Goal: Task Accomplishment & Management: Manage account settings

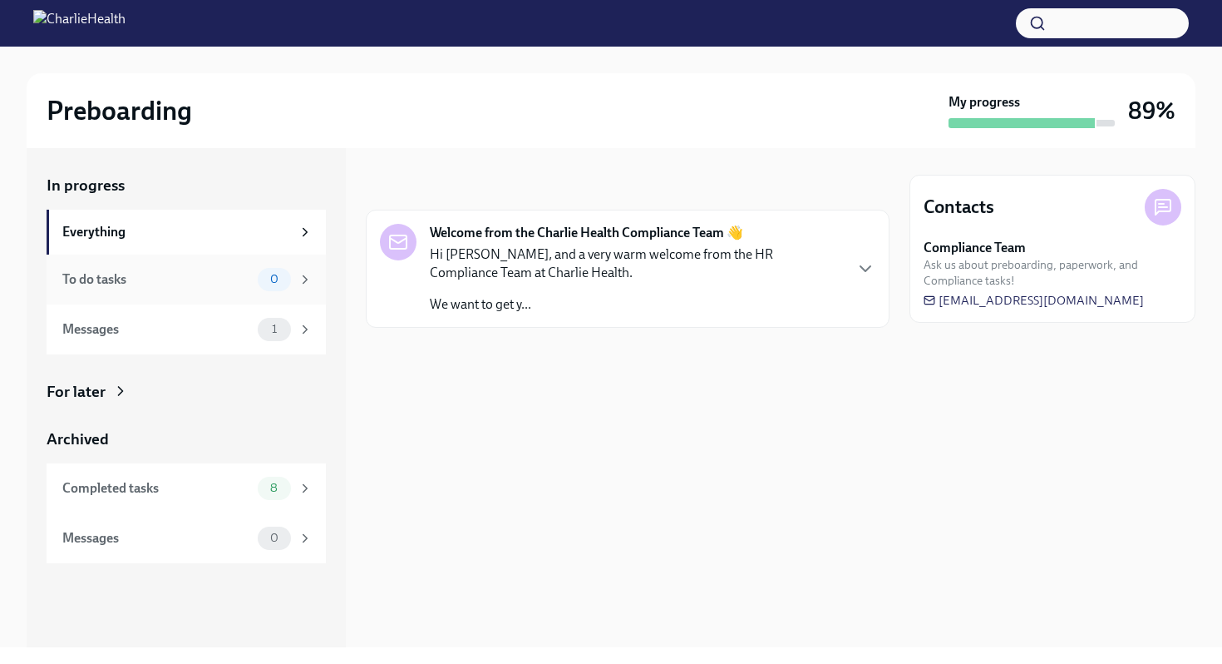
click at [244, 289] on div "To do tasks 0" at bounding box center [187, 279] width 250 height 23
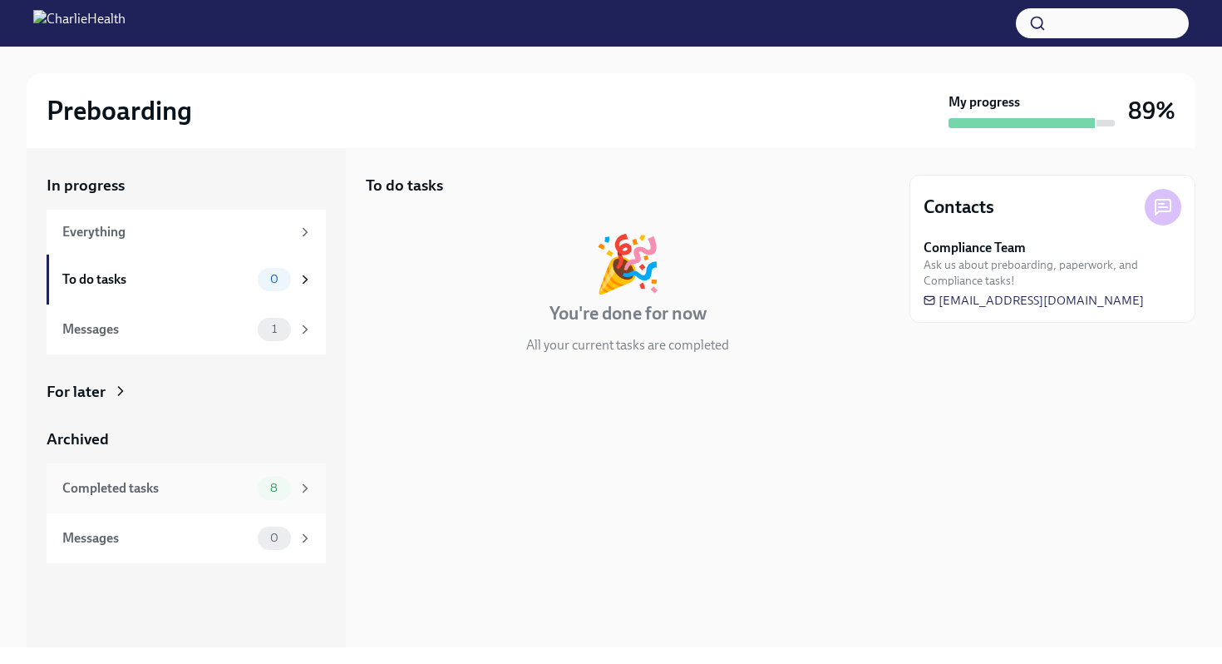
click at [302, 472] on div "Completed tasks 8" at bounding box center [186, 488] width 279 height 50
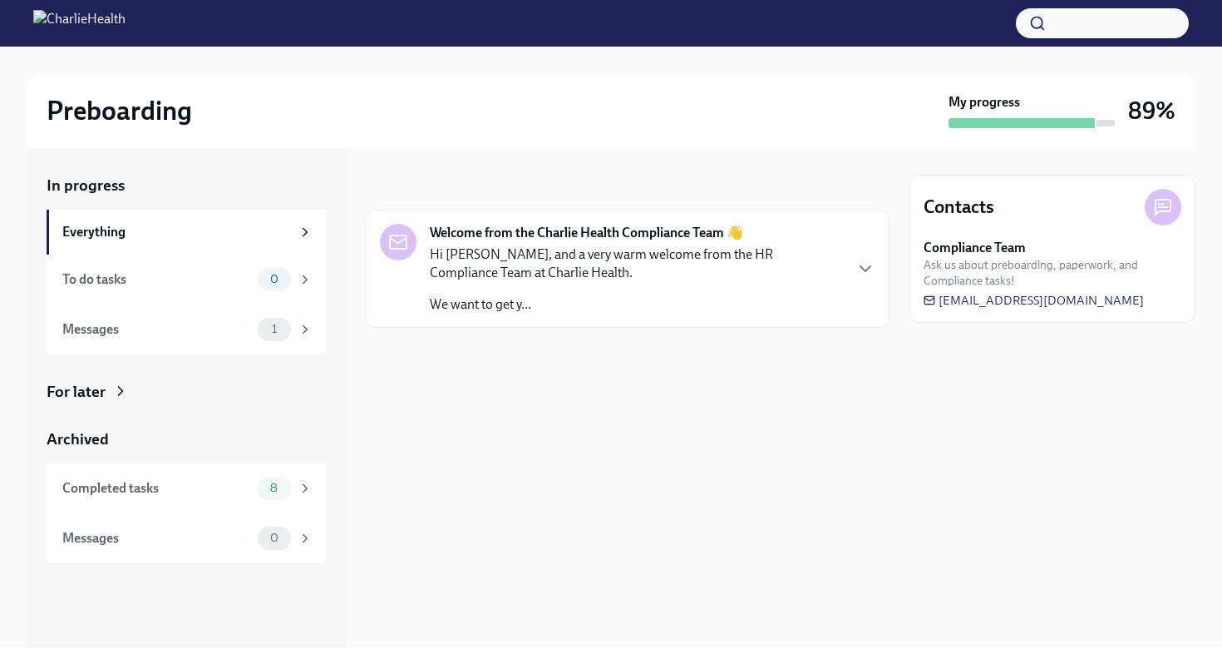
click at [1088, 106] on div "My progress" at bounding box center [1032, 110] width 166 height 35
click at [234, 337] on div "Messages" at bounding box center [156, 329] width 189 height 18
click at [675, 274] on p "Hi [PERSON_NAME], and a very warm welcome from the HR Compliance Team at Charli…" at bounding box center [636, 263] width 412 height 37
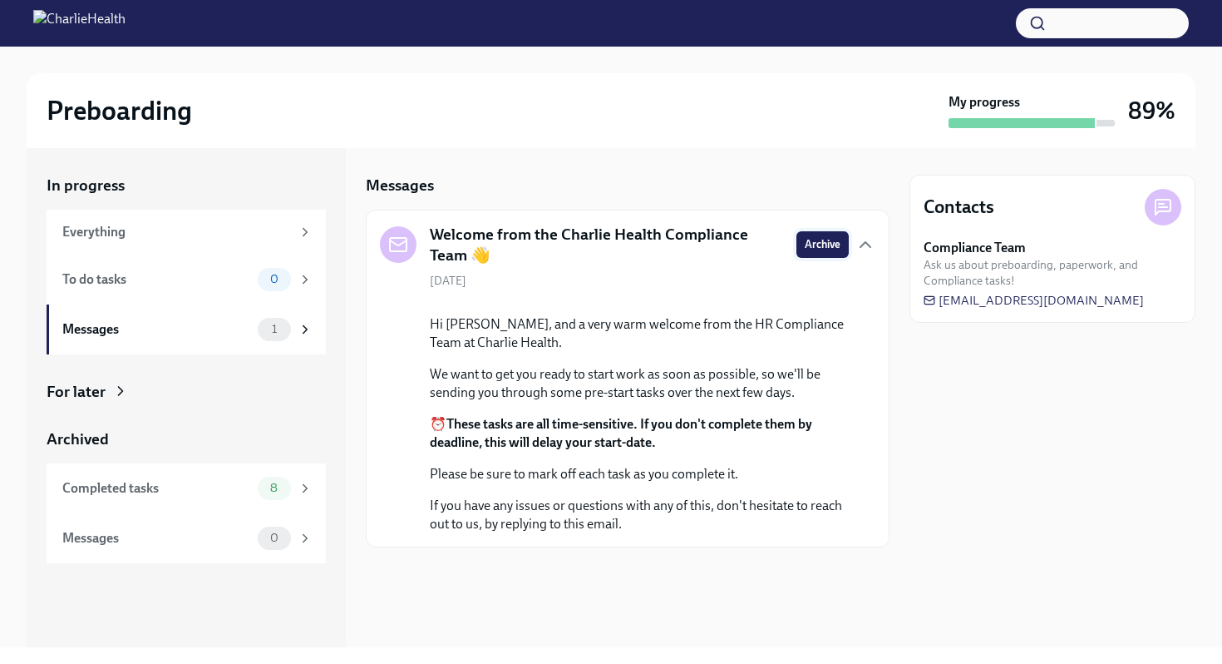
click at [831, 245] on span "Archive" at bounding box center [823, 244] width 36 height 17
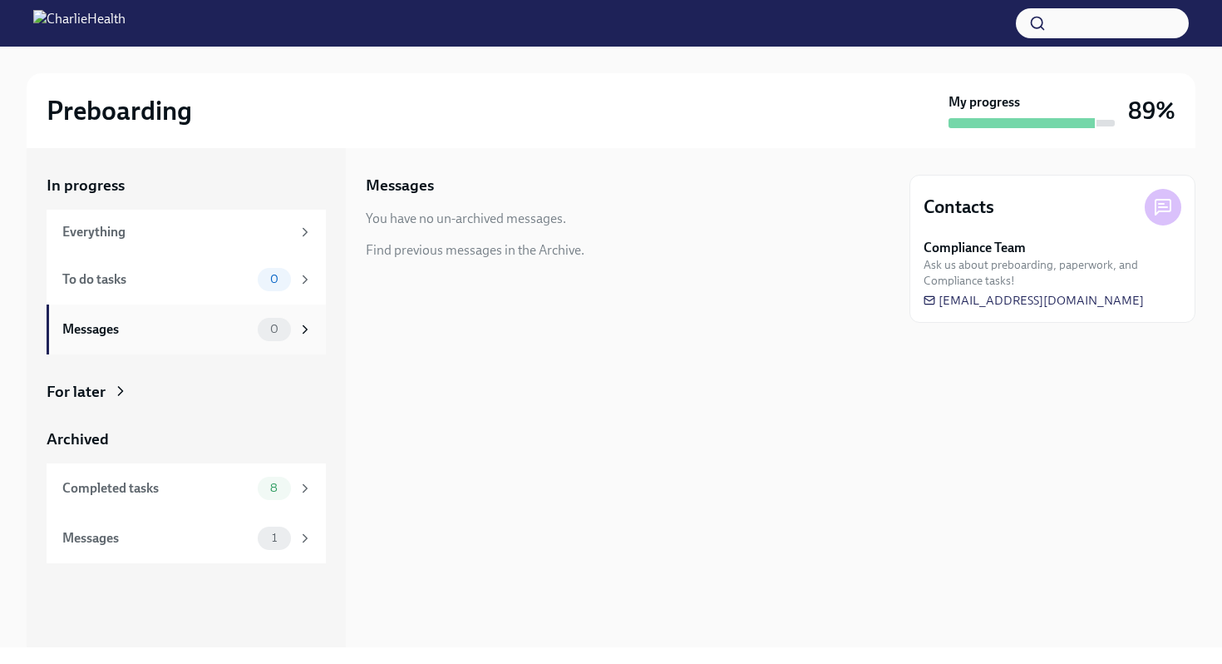
click at [279, 336] on div "0" at bounding box center [274, 329] width 33 height 23
click at [299, 279] on icon at bounding box center [305, 279] width 15 height 15
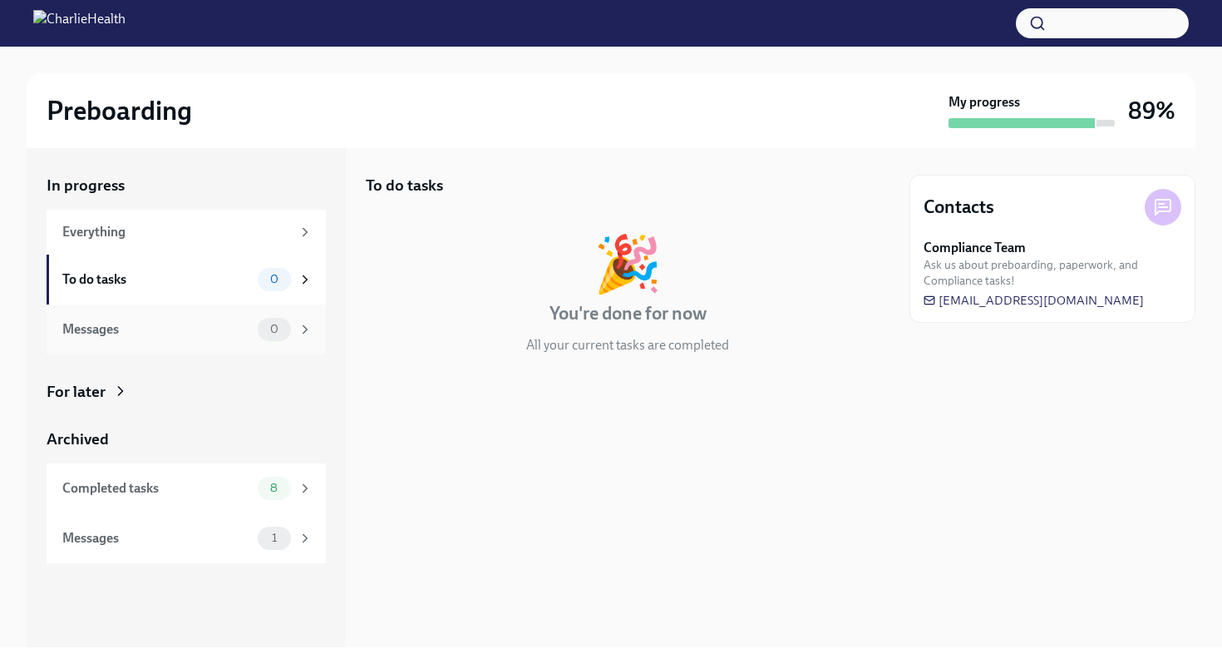
click at [295, 337] on div "0" at bounding box center [285, 329] width 55 height 23
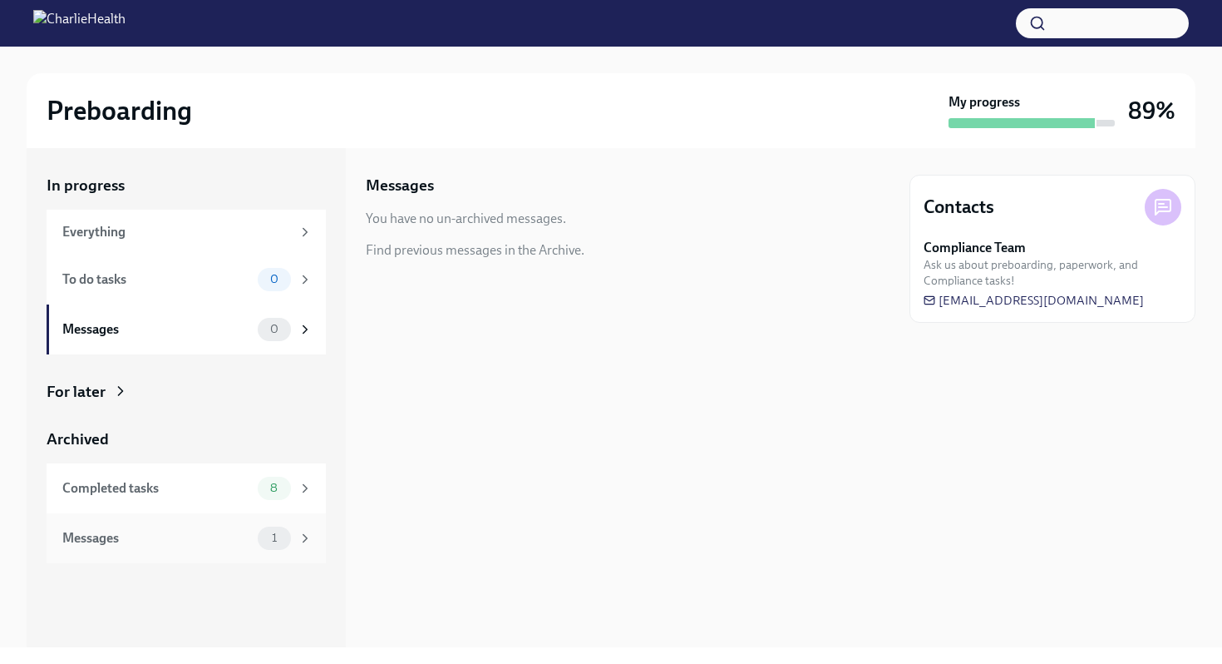
click at [268, 534] on span "1" at bounding box center [274, 537] width 25 height 12
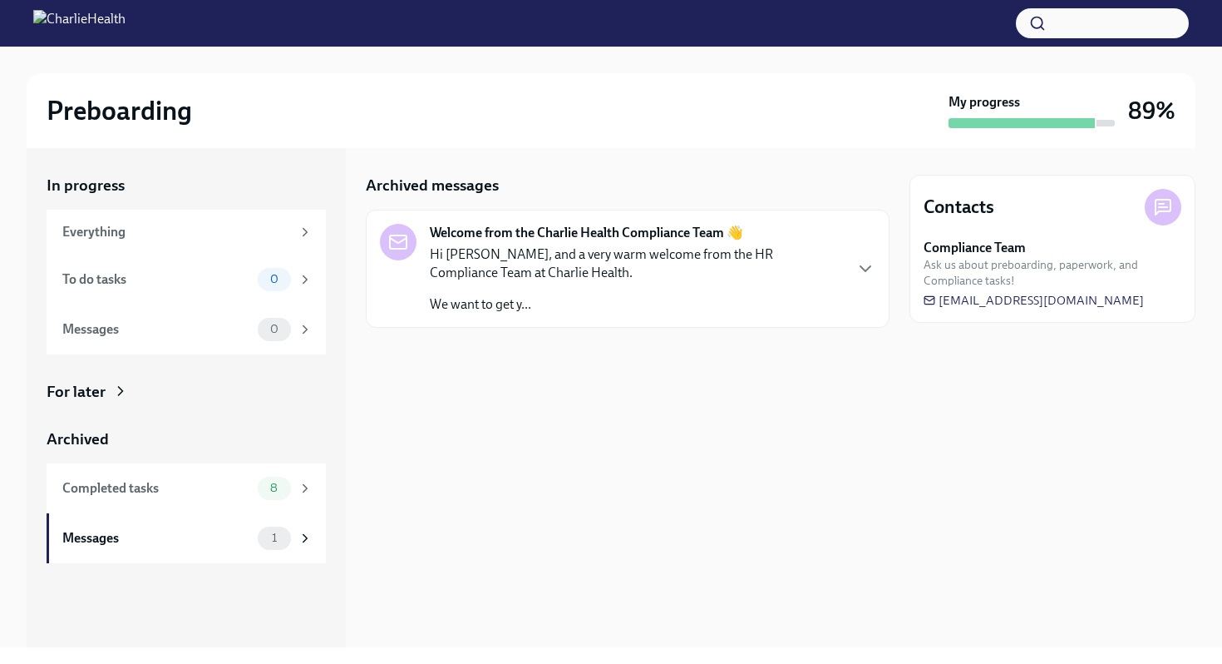
click at [881, 273] on div "Welcome from the Charlie Health Compliance Team 👋 Hi Sajayah, and a very warm w…" at bounding box center [628, 269] width 524 height 118
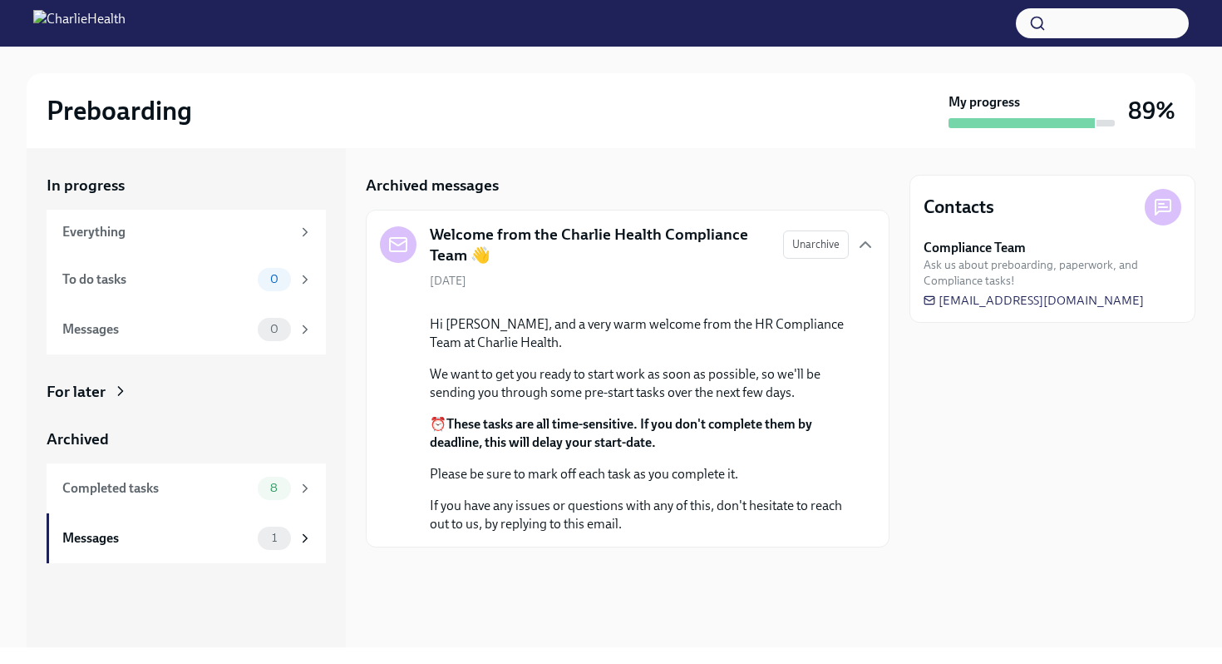
scroll to position [74, 0]
click at [251, 279] on div "To do tasks 0" at bounding box center [187, 279] width 250 height 23
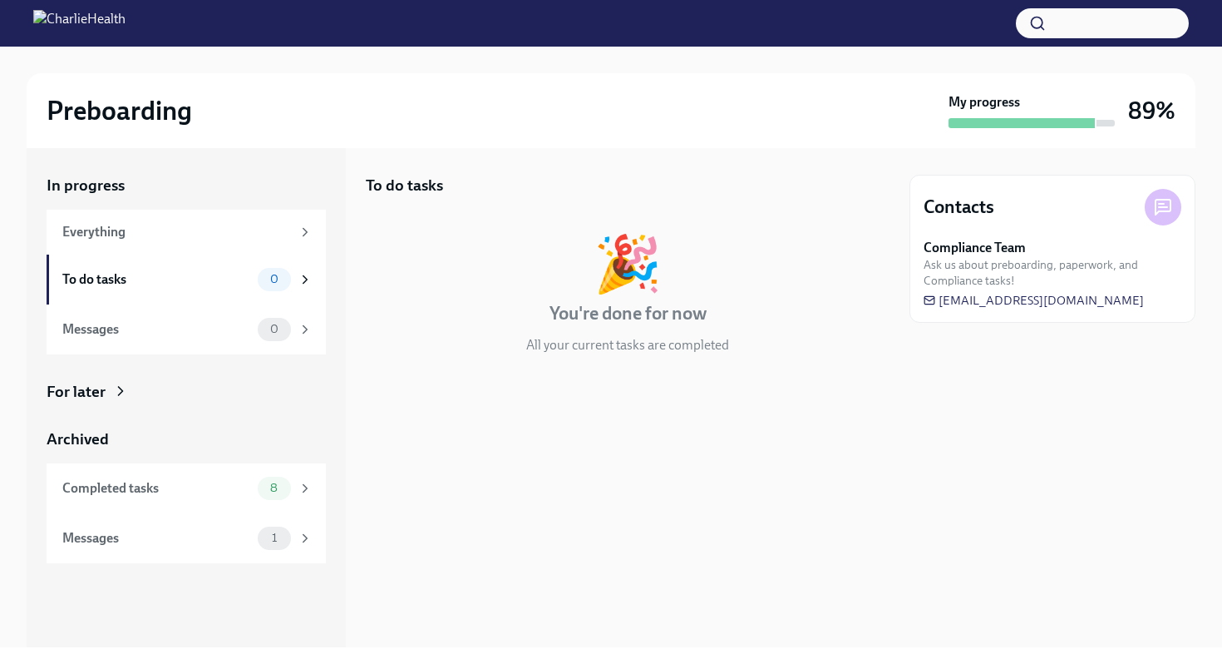
click at [1114, 118] on div at bounding box center [1032, 123] width 166 height 10
click at [207, 234] on div "Everything" at bounding box center [176, 232] width 229 height 18
